Goal: Task Accomplishment & Management: Use online tool/utility

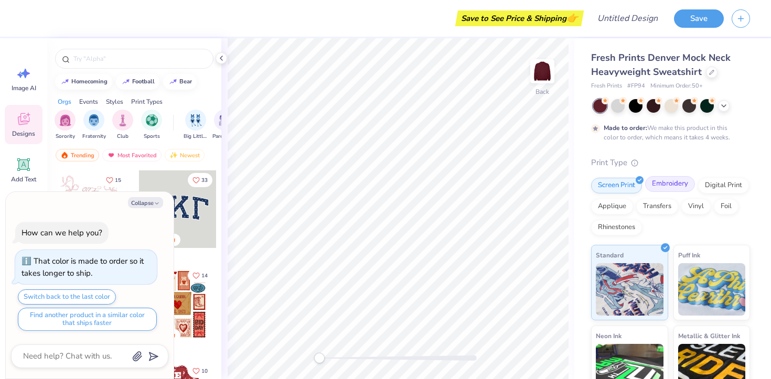
click at [663, 185] on div "Embroidery" at bounding box center [670, 184] width 50 height 16
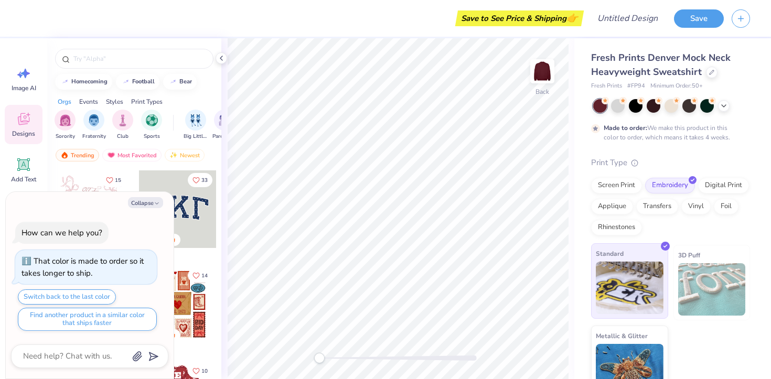
scroll to position [22, 0]
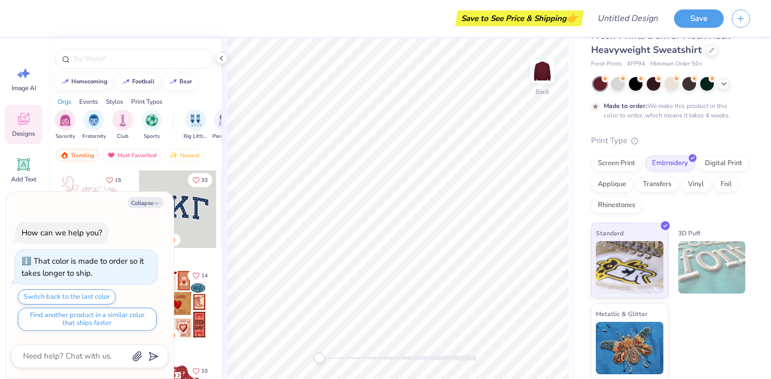
click at [695, 264] on img at bounding box center [712, 267] width 68 height 52
click at [640, 246] on img at bounding box center [630, 266] width 68 height 52
click at [153, 202] on button "Collapse" at bounding box center [145, 202] width 35 height 11
type textarea "x"
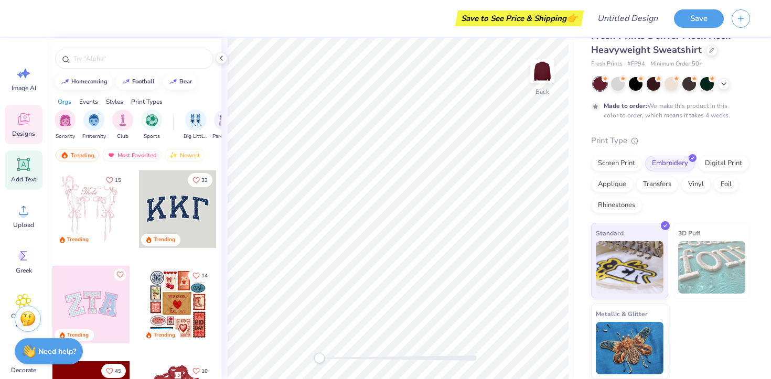
click at [30, 165] on icon at bounding box center [24, 165] width 16 height 16
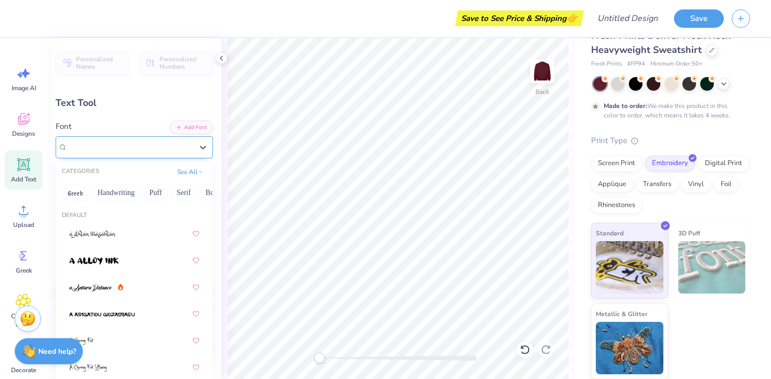
click at [122, 146] on div "Super Dream" at bounding box center [130, 147] width 127 height 16
click at [199, 143] on icon at bounding box center [203, 147] width 10 height 10
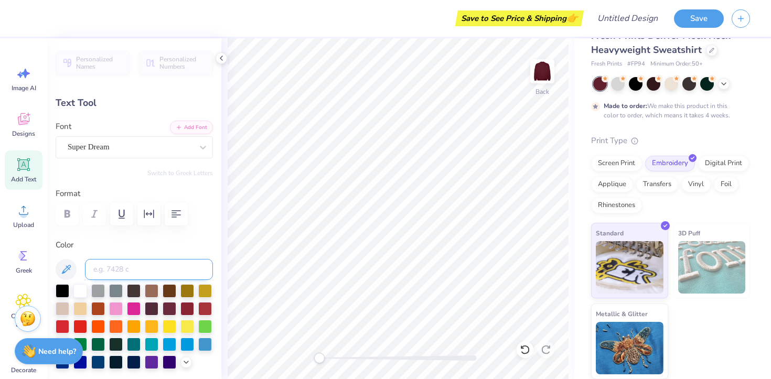
click at [137, 270] on input at bounding box center [149, 269] width 128 height 21
click at [21, 164] on icon at bounding box center [24, 165] width 10 height 10
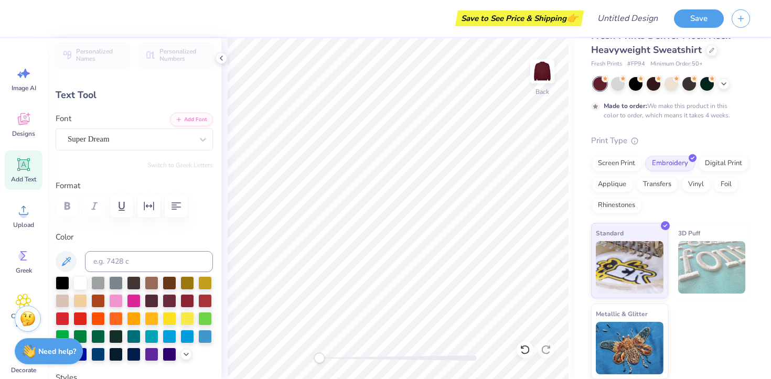
scroll to position [0, 0]
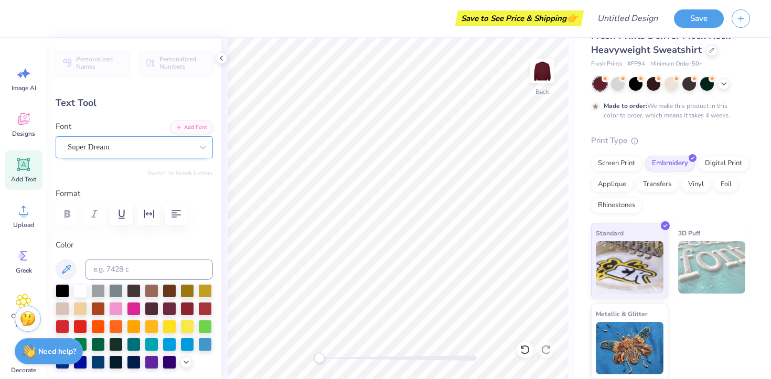
click at [139, 146] on div "Super Dream" at bounding box center [130, 147] width 127 height 16
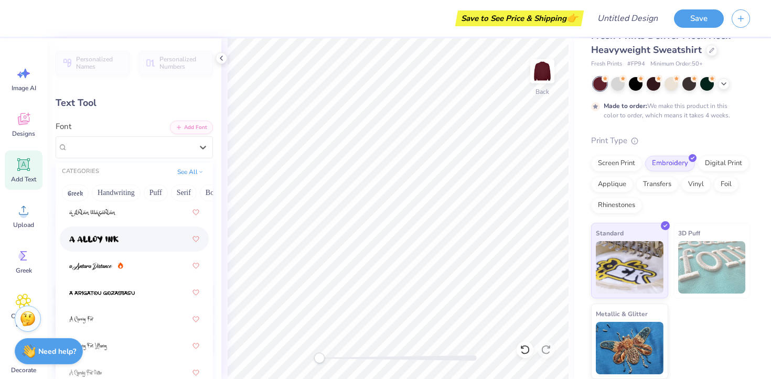
scroll to position [31, 0]
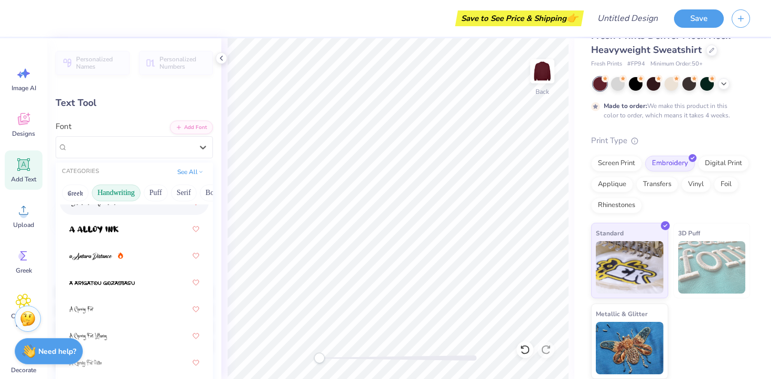
click at [126, 195] on button "Handwriting" at bounding box center [116, 193] width 49 height 17
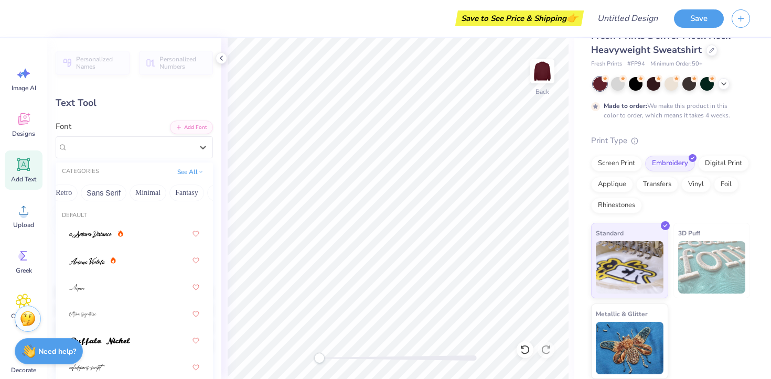
scroll to position [0, 235]
click at [94, 193] on button "Sans Serif" at bounding box center [97, 193] width 46 height 17
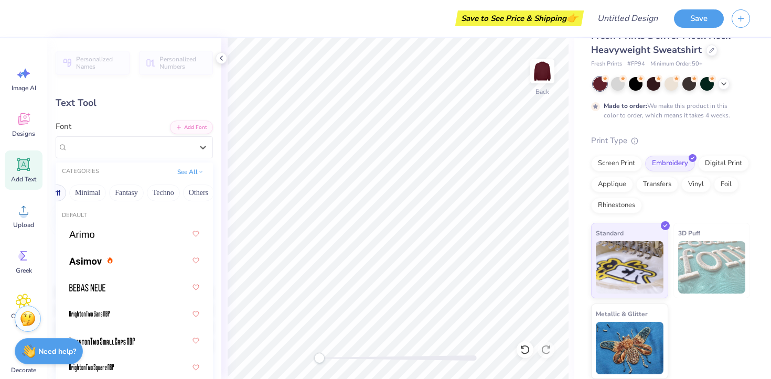
scroll to position [0, 291]
click at [94, 193] on button "Minimal" at bounding box center [84, 193] width 37 height 17
click at [173, 199] on div "Greek Handwriting Puff Serif Bold Calligraphy Retro Sans Serif Minimal Fantasy …" at bounding box center [134, 192] width 157 height 23
click at [184, 193] on button "Others" at bounding box center [195, 193] width 31 height 17
click at [88, 191] on button "Minimal" at bounding box center [84, 193] width 37 height 17
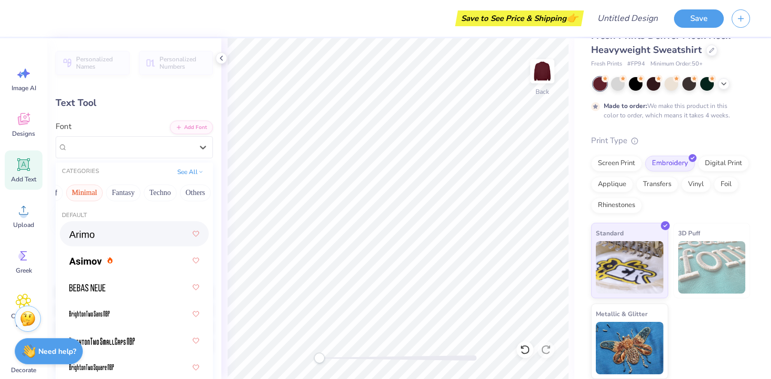
click at [103, 227] on div at bounding box center [134, 233] width 130 height 19
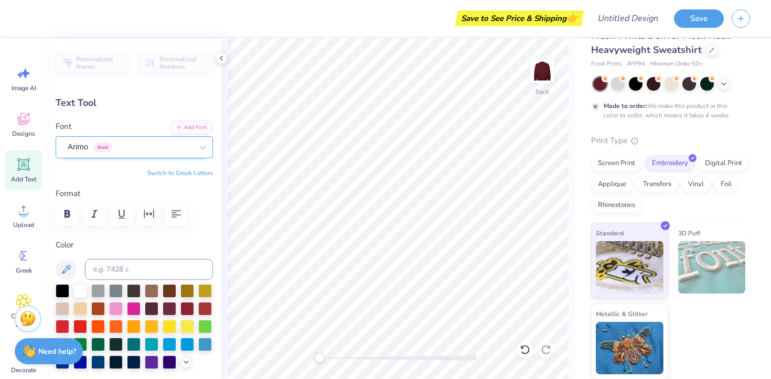
click at [144, 142] on div "Arimo Greek" at bounding box center [130, 147] width 127 height 16
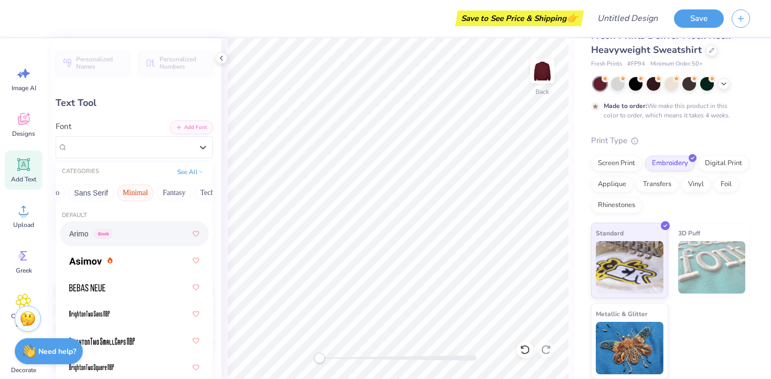
scroll to position [0, 296]
click at [152, 193] on button "Techno" at bounding box center [155, 193] width 33 height 17
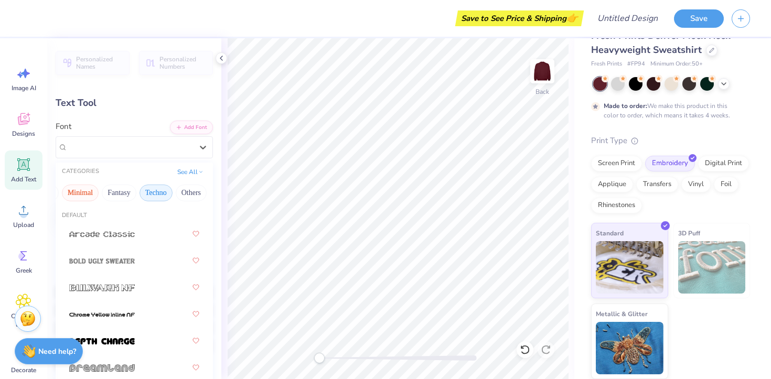
click at [91, 194] on button "Minimal" at bounding box center [80, 193] width 37 height 17
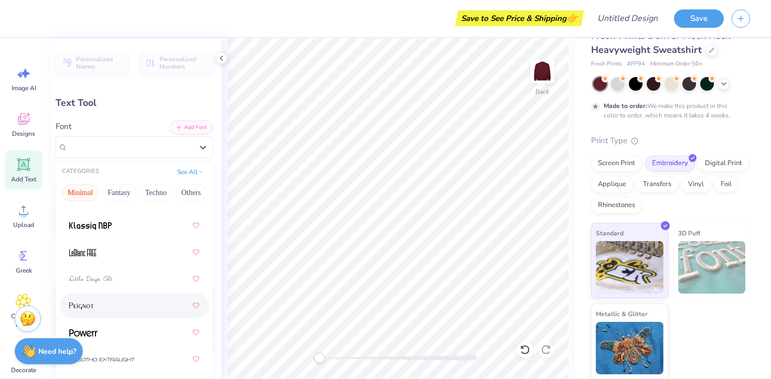
scroll to position [405, 0]
